Goal: Task Accomplishment & Management: Manage account settings

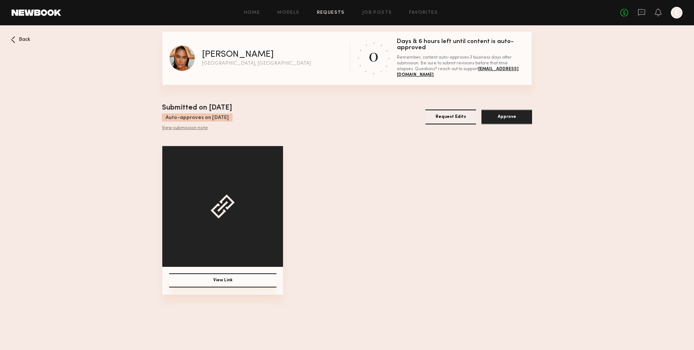
click at [500, 115] on button "Approve" at bounding box center [507, 117] width 51 height 15
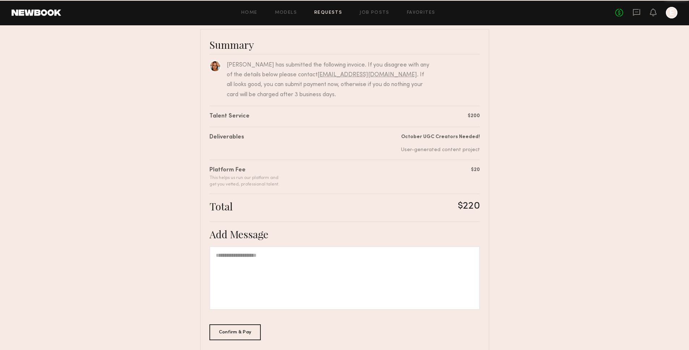
scroll to position [85, 0]
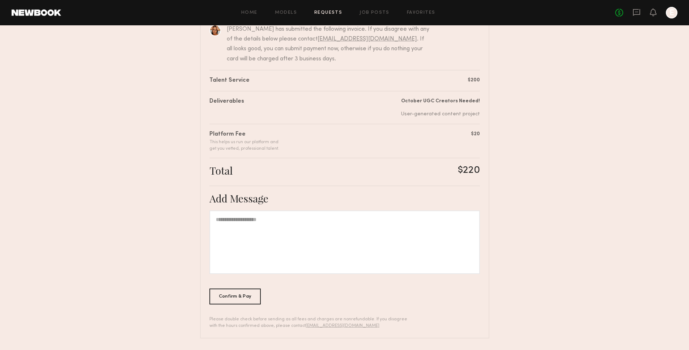
click at [320, 217] on div at bounding box center [344, 242] width 270 height 64
click at [252, 294] on div "Confirm & Pay" at bounding box center [235, 296] width 52 height 16
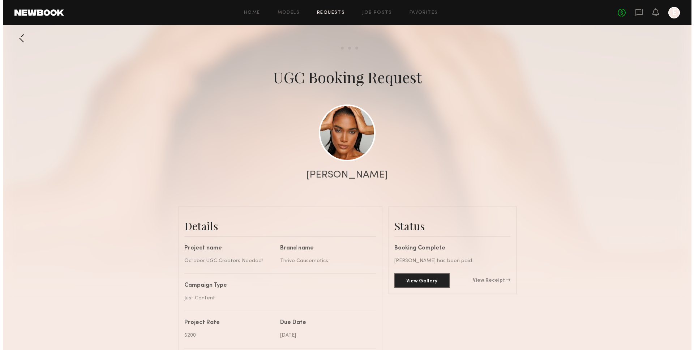
scroll to position [808, 0]
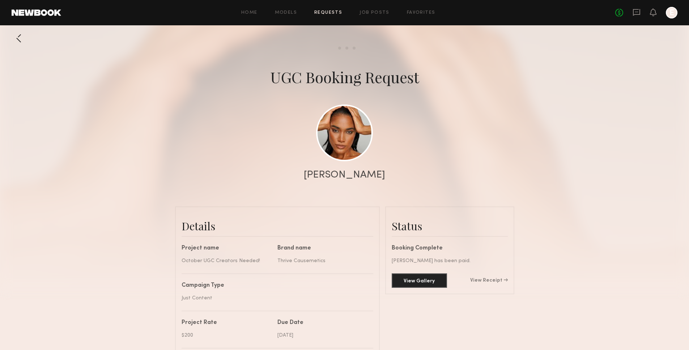
click at [22, 35] on div at bounding box center [19, 38] width 14 height 14
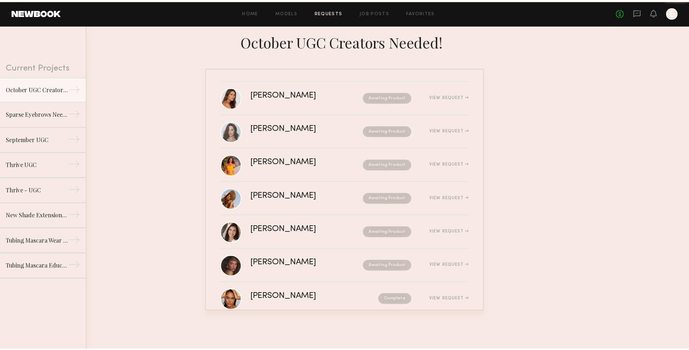
scroll to position [185, 0]
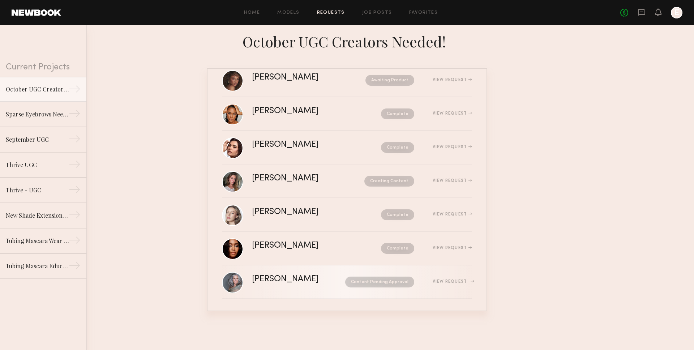
click at [316, 279] on div "[PERSON_NAME]" at bounding box center [292, 279] width 80 height 8
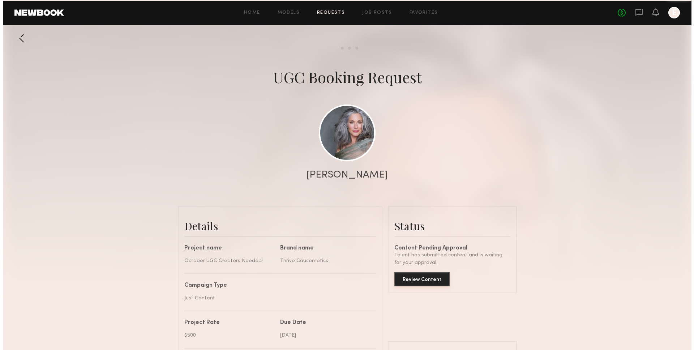
scroll to position [554, 0]
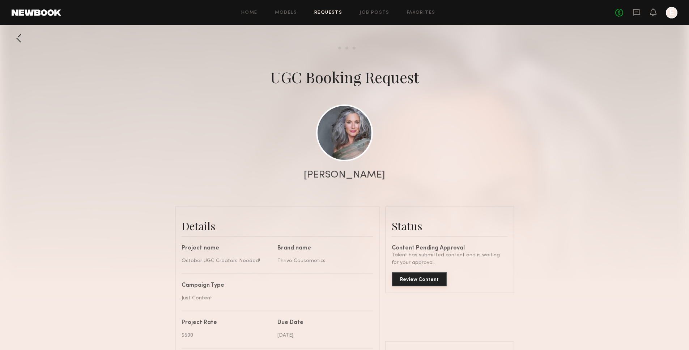
click at [429, 277] on button "Review Content" at bounding box center [419, 279] width 55 height 14
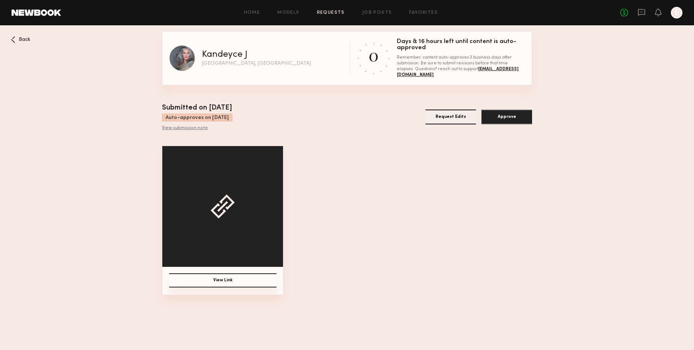
click at [189, 128] on div "View submission note" at bounding box center [197, 128] width 70 height 6
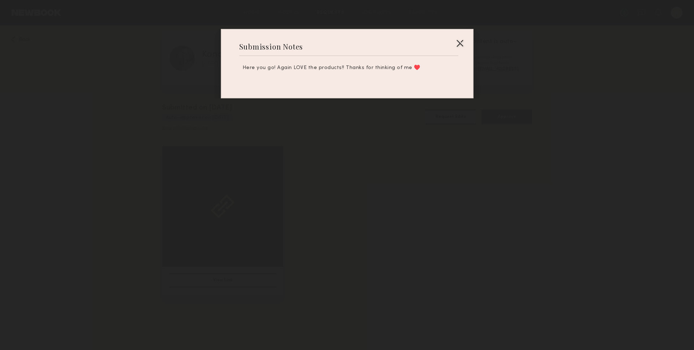
click at [189, 128] on div at bounding box center [347, 175] width 694 height 350
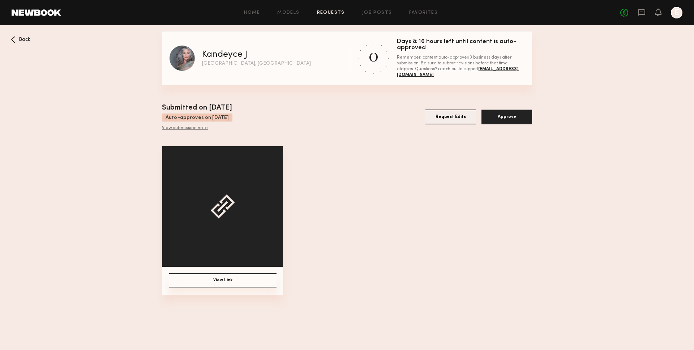
click at [449, 111] on button "Request Edits" at bounding box center [450, 117] width 51 height 15
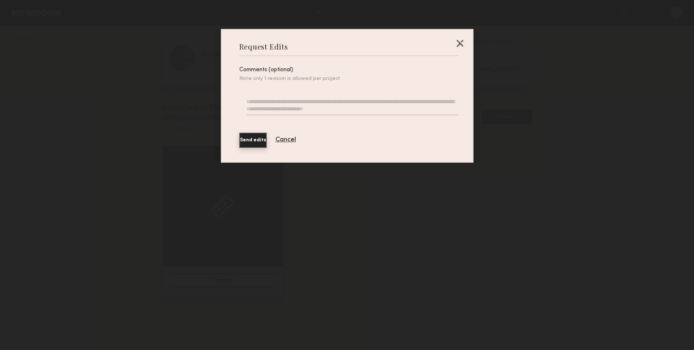
click at [407, 108] on textarea at bounding box center [352, 106] width 211 height 17
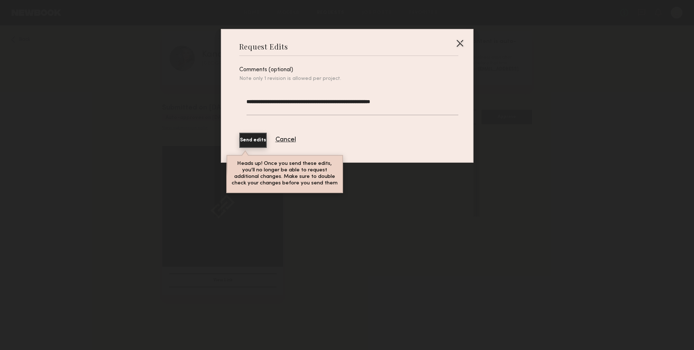
click at [253, 101] on textarea "**********" at bounding box center [352, 106] width 211 height 17
click at [255, 101] on textarea "**********" at bounding box center [352, 106] width 211 height 17
click at [431, 103] on textarea "**********" at bounding box center [352, 106] width 211 height 17
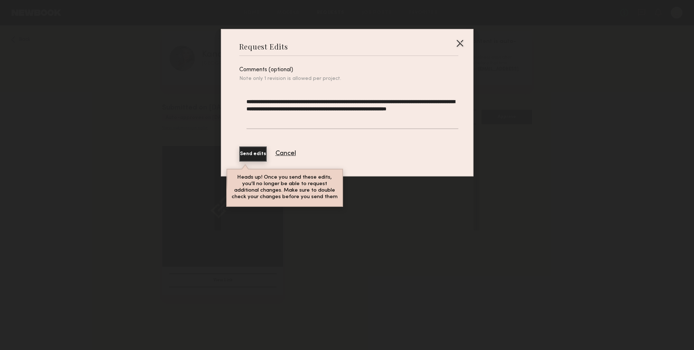
type textarea "**********"
click at [261, 146] on button "Send edits" at bounding box center [252, 153] width 27 height 15
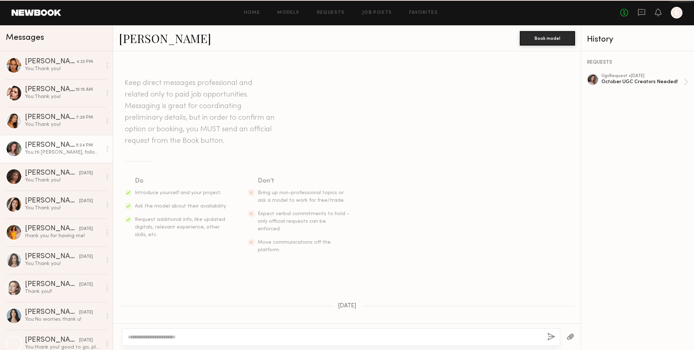
scroll to position [518, 0]
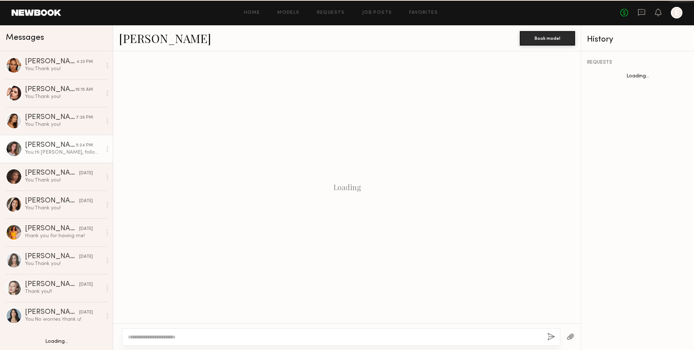
scroll to position [518, 0]
